Goal: Task Accomplishment & Management: Use online tool/utility

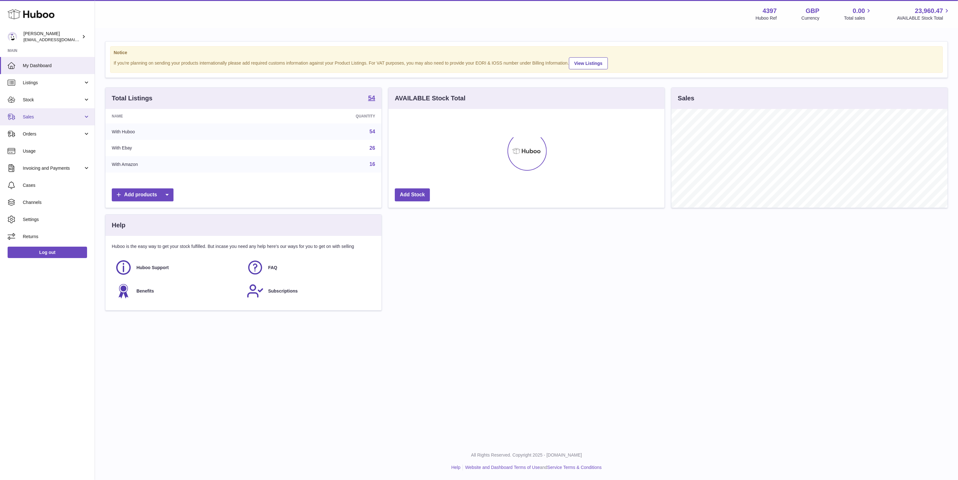
scroll to position [99, 276]
click at [57, 117] on span "Sales" at bounding box center [53, 117] width 60 height 6
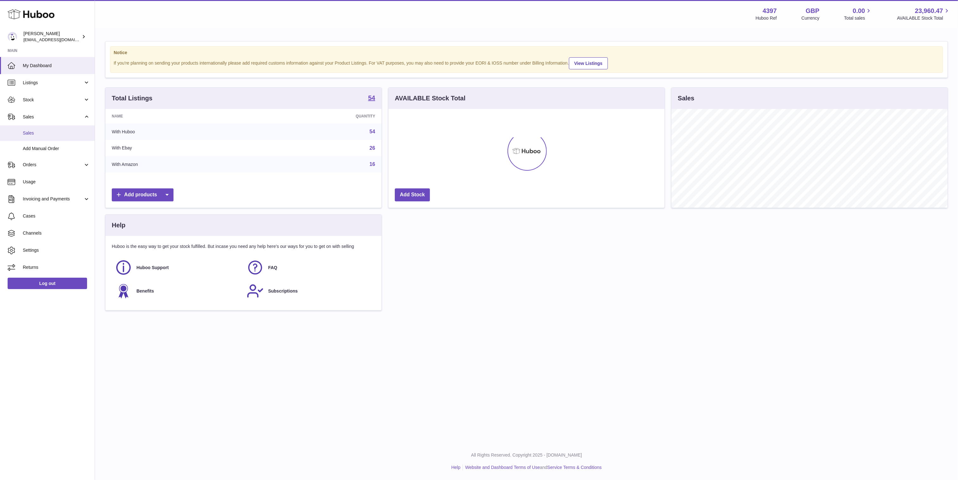
click at [51, 135] on span "Sales" at bounding box center [56, 133] width 67 height 6
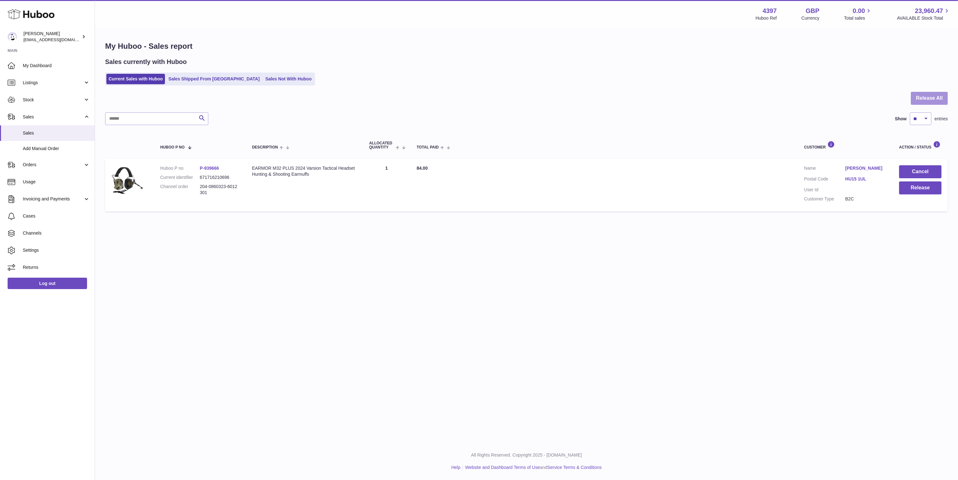
click at [917, 96] on button "Release All" at bounding box center [929, 98] width 37 height 13
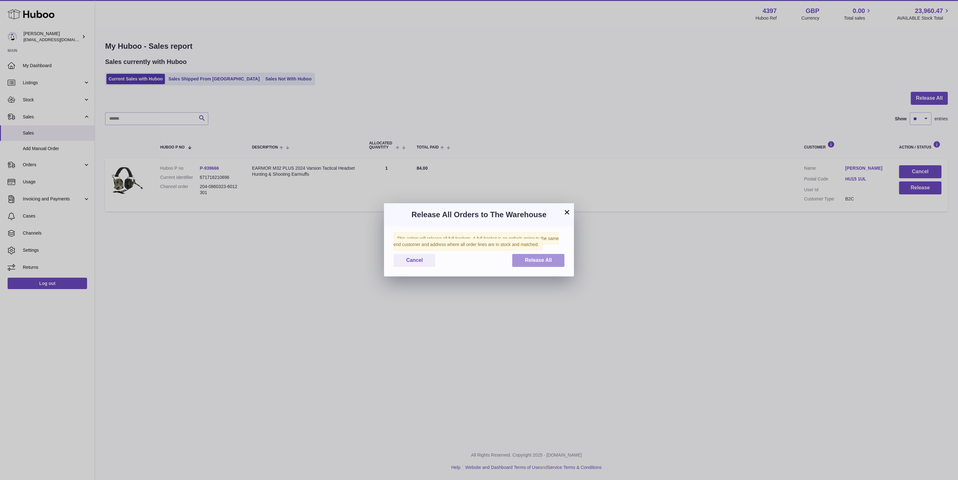
click at [550, 267] on button "Release All" at bounding box center [538, 260] width 52 height 13
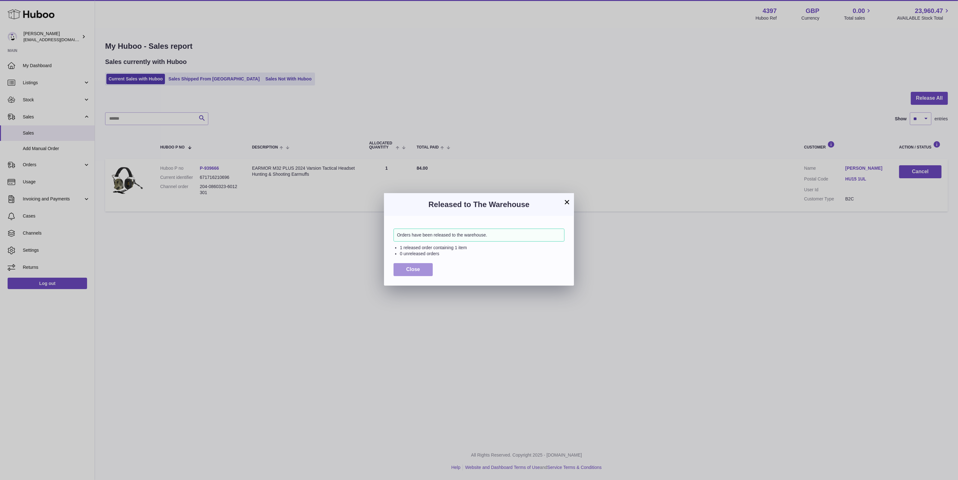
click at [428, 275] on button "Close" at bounding box center [413, 269] width 39 height 13
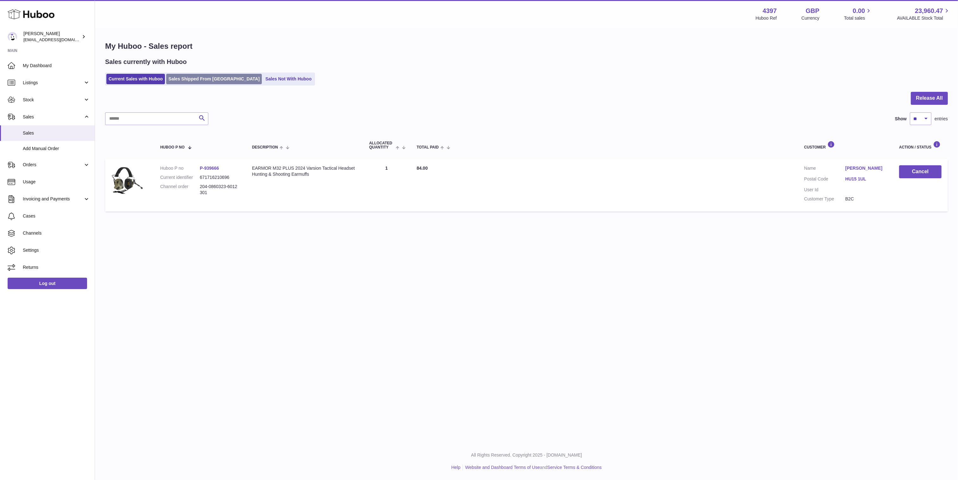
click at [200, 81] on link "Sales Shipped From [GEOGRAPHIC_DATA]" at bounding box center [214, 79] width 96 height 10
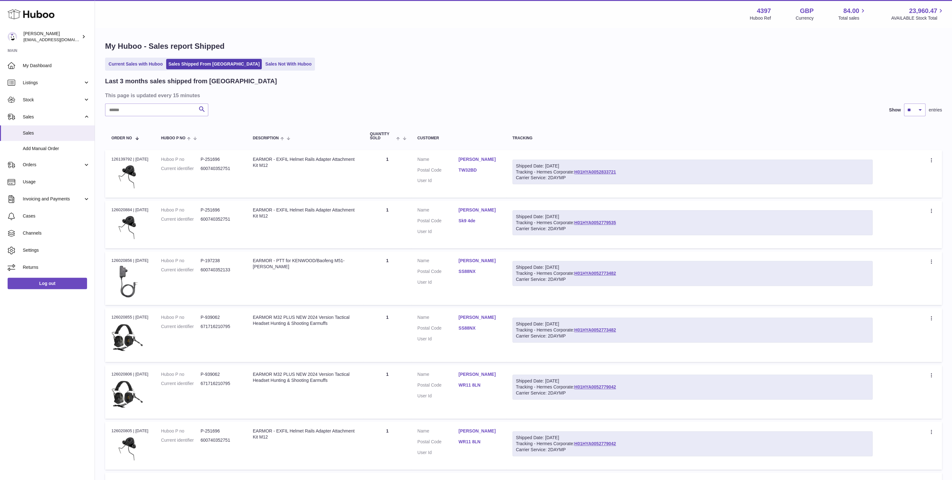
click at [624, 171] on div "Shipped Date: 8th Oct 2025 Tracking - Hermes Corporate: H01HYA0052833721 Carrie…" at bounding box center [693, 172] width 360 height 25
copy link "H01HYA0052833721"
